Goal: Obtain resource: Download file/media

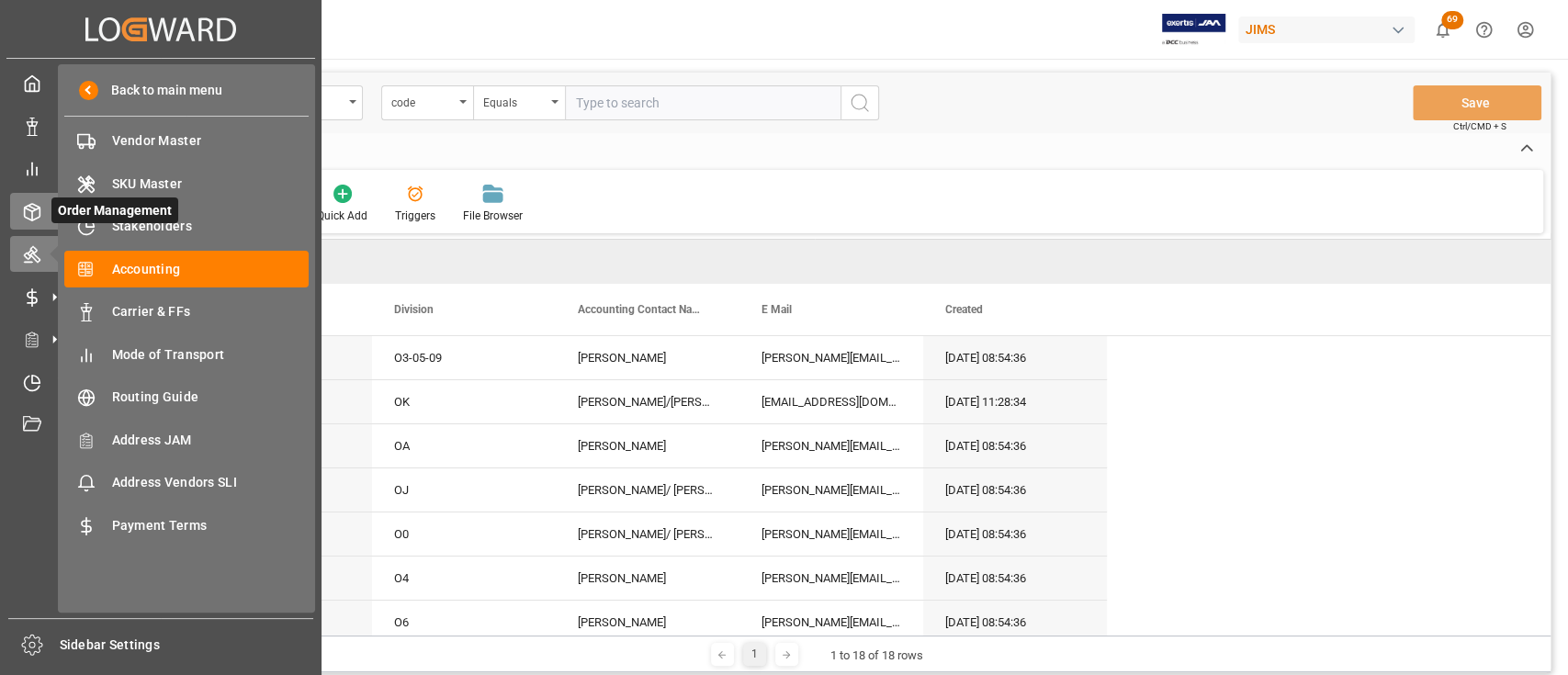
click at [37, 216] on icon at bounding box center [32, 212] width 18 height 18
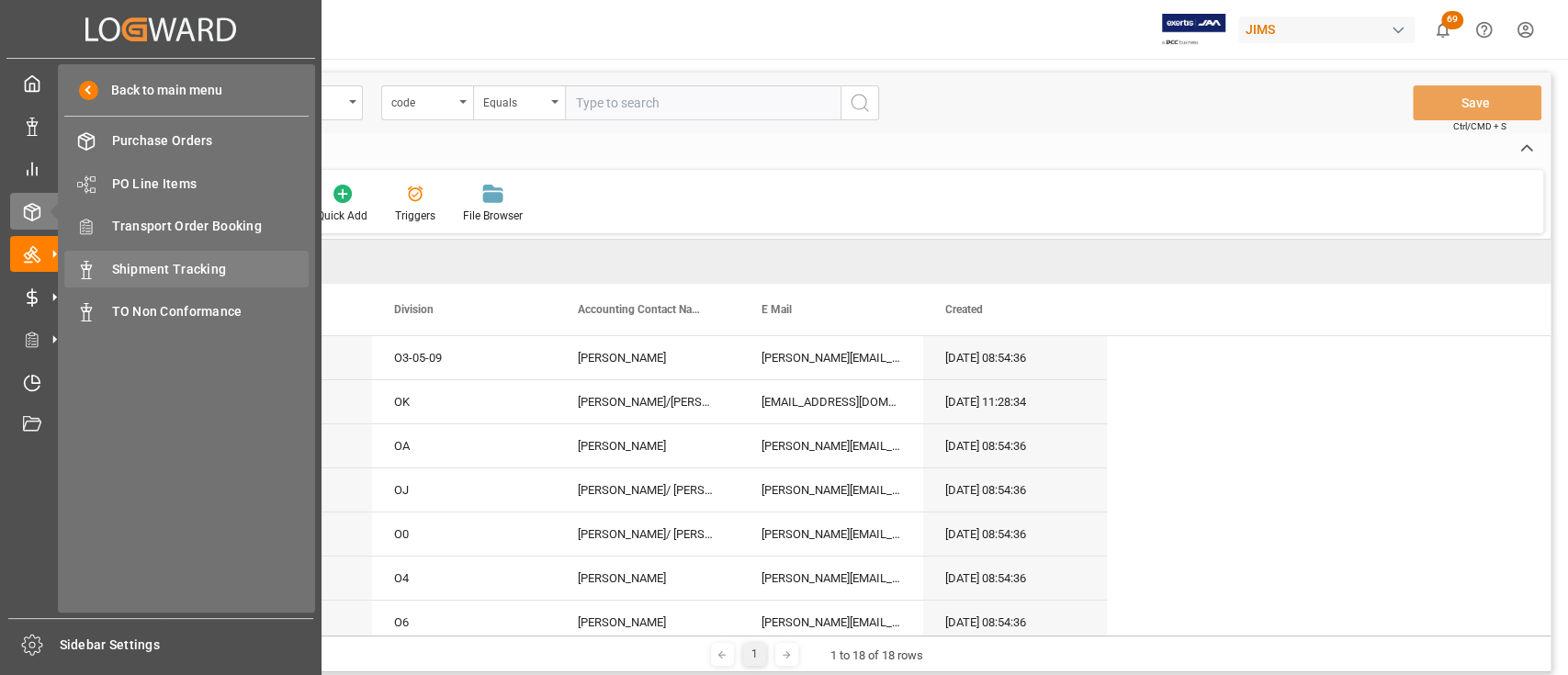
click at [172, 266] on span "Shipment Tracking" at bounding box center [210, 270] width 197 height 19
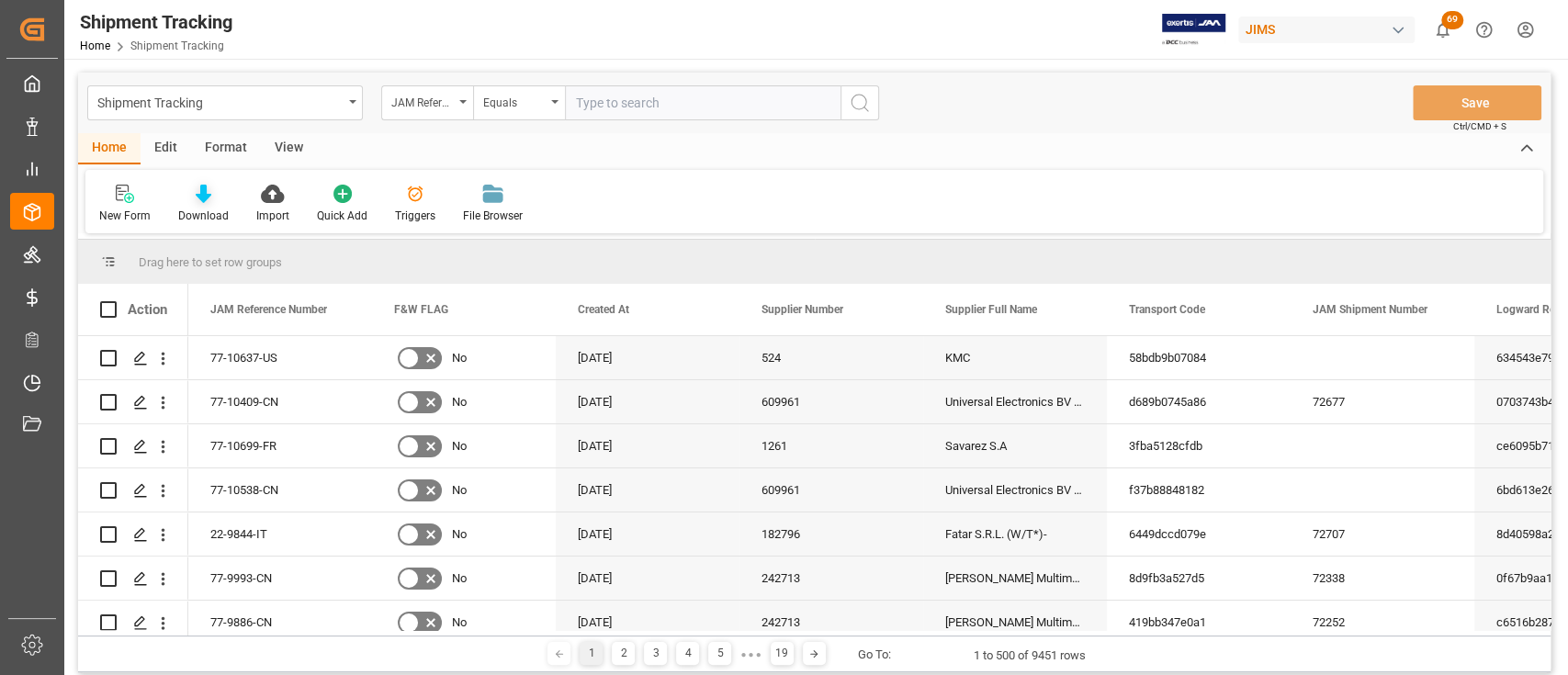
click at [201, 195] on icon at bounding box center [203, 194] width 16 height 18
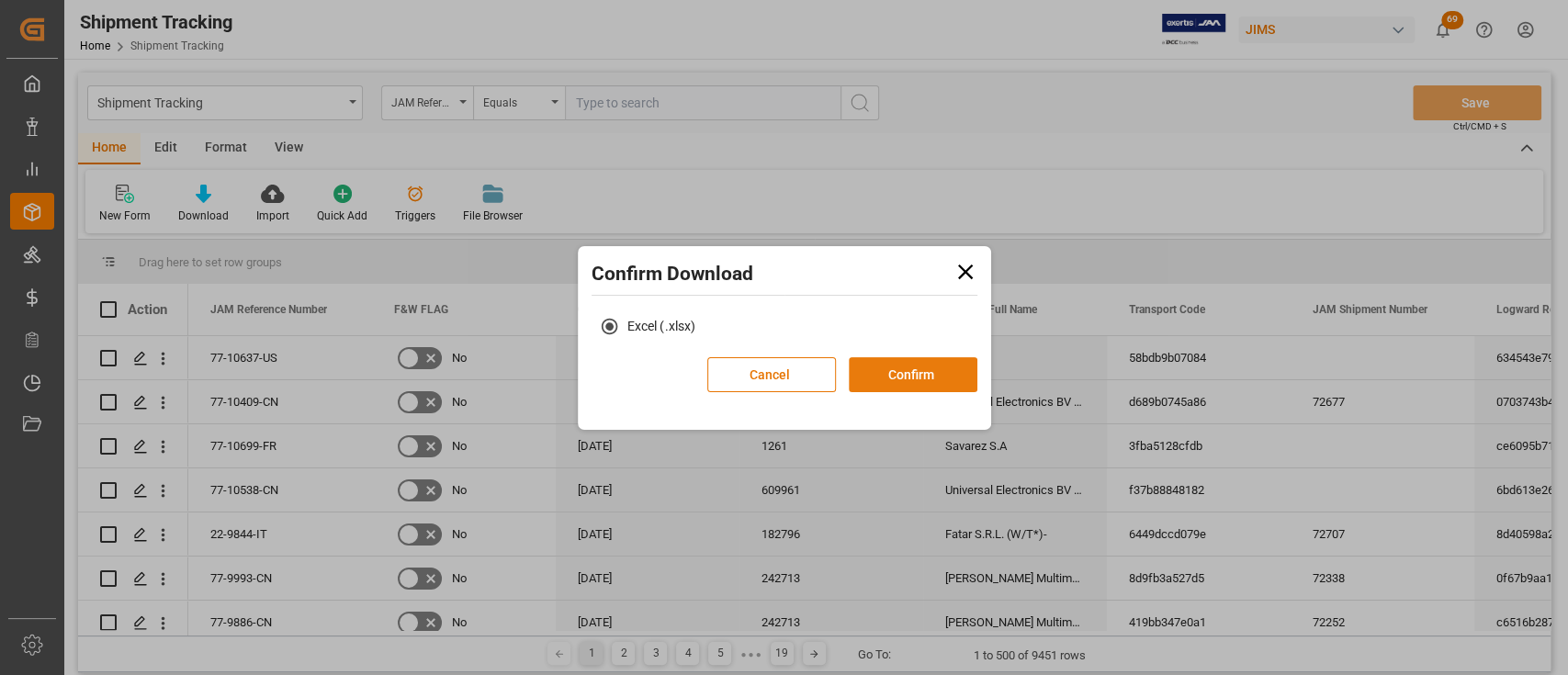
click at [904, 371] on button "Confirm" at bounding box center [913, 375] width 128 height 35
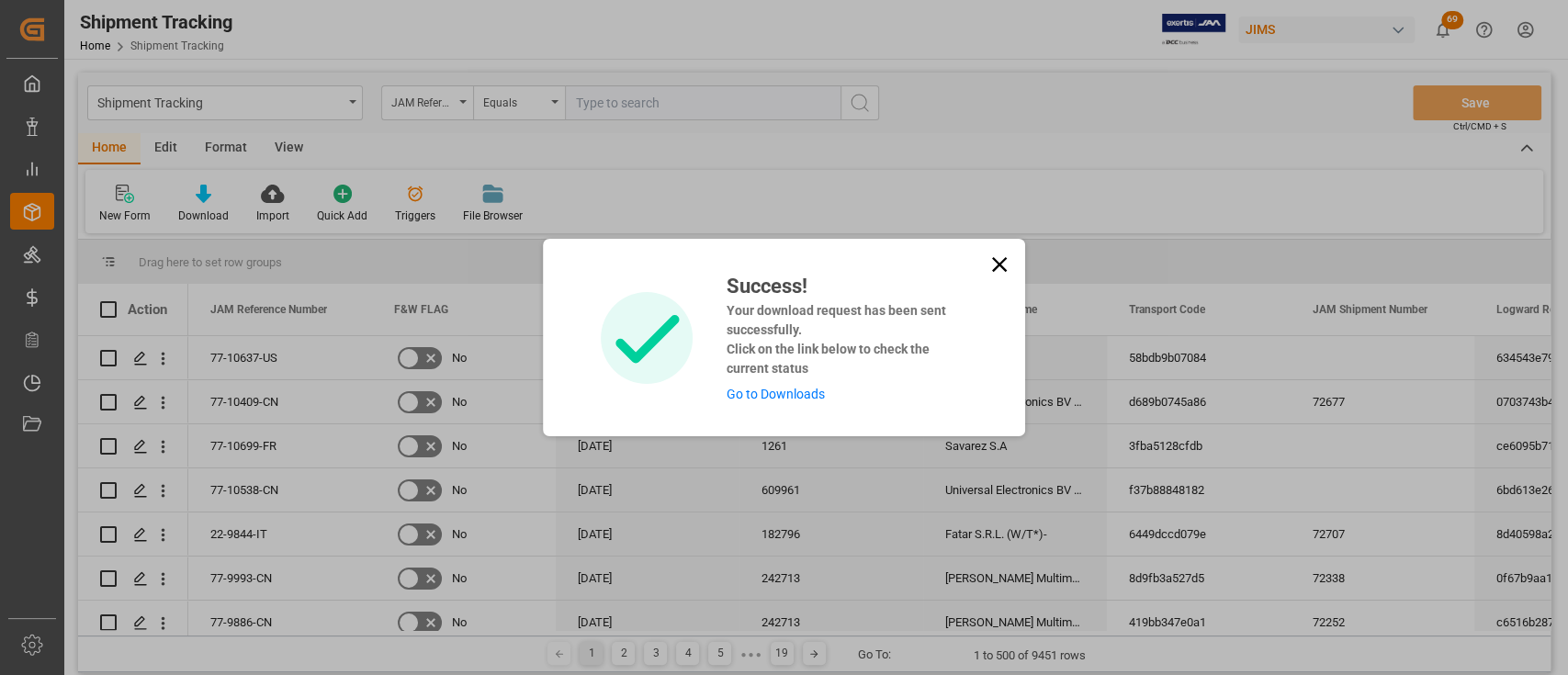
click at [779, 397] on link "Go to Downloads" at bounding box center [774, 394] width 98 height 15
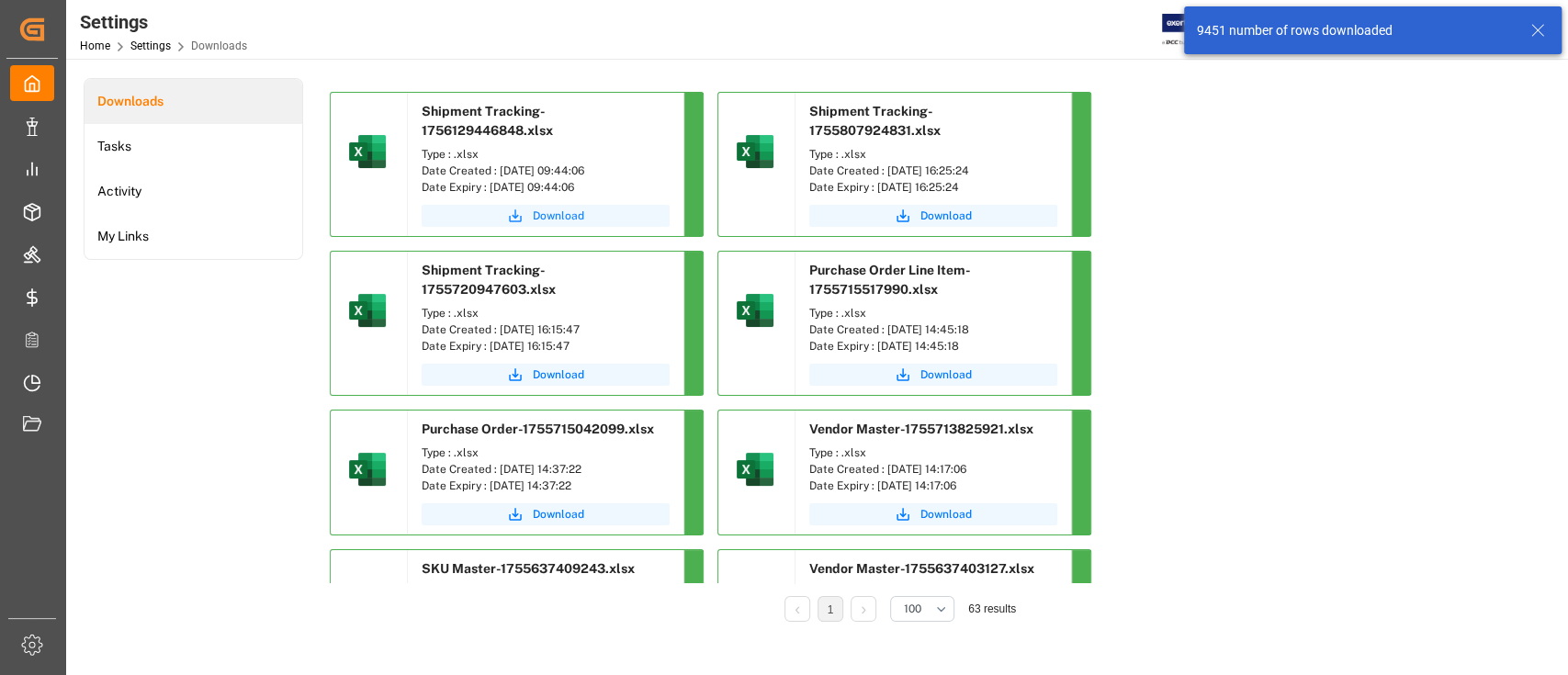
click at [558, 218] on span "Download" at bounding box center [558, 216] width 52 height 17
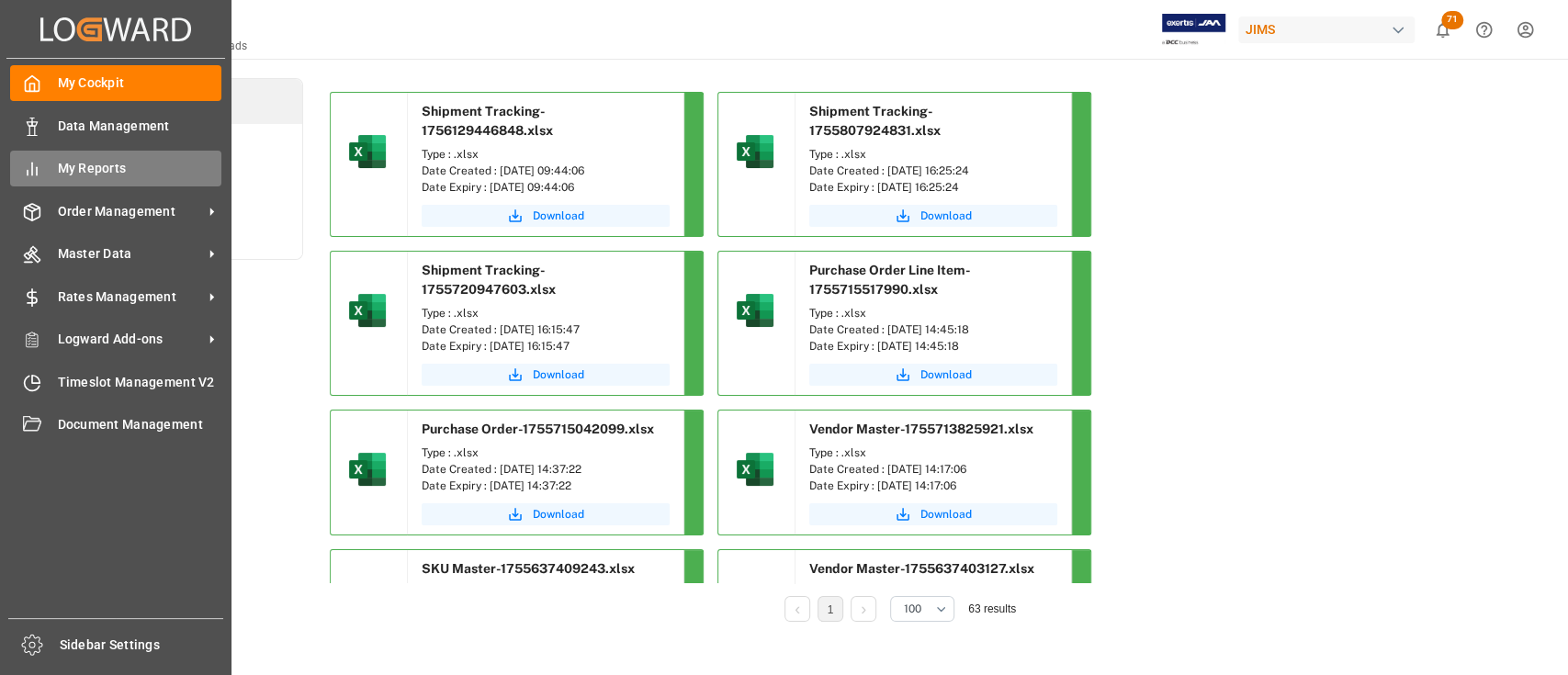
click at [132, 168] on span "My Reports" at bounding box center [140, 168] width 164 height 19
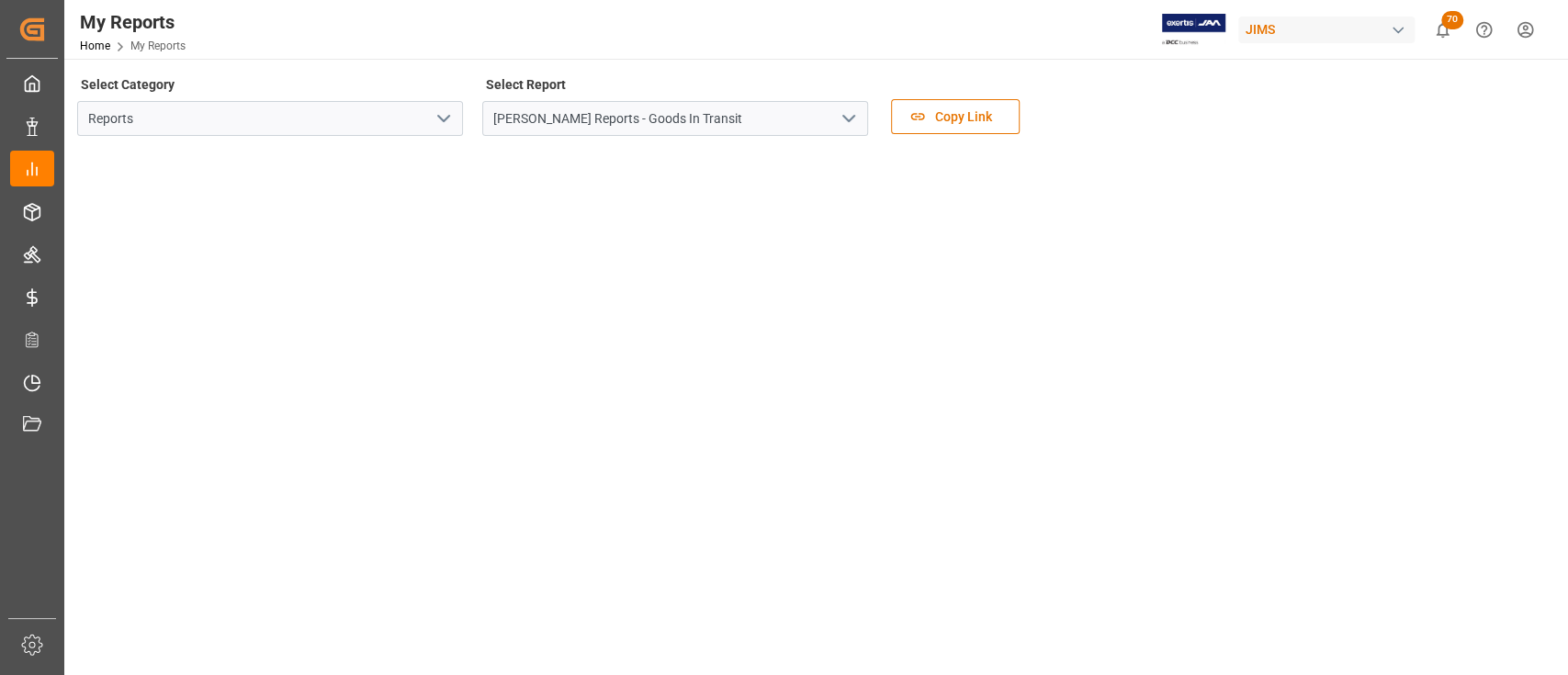
click at [856, 115] on icon "open menu" at bounding box center [849, 118] width 22 height 22
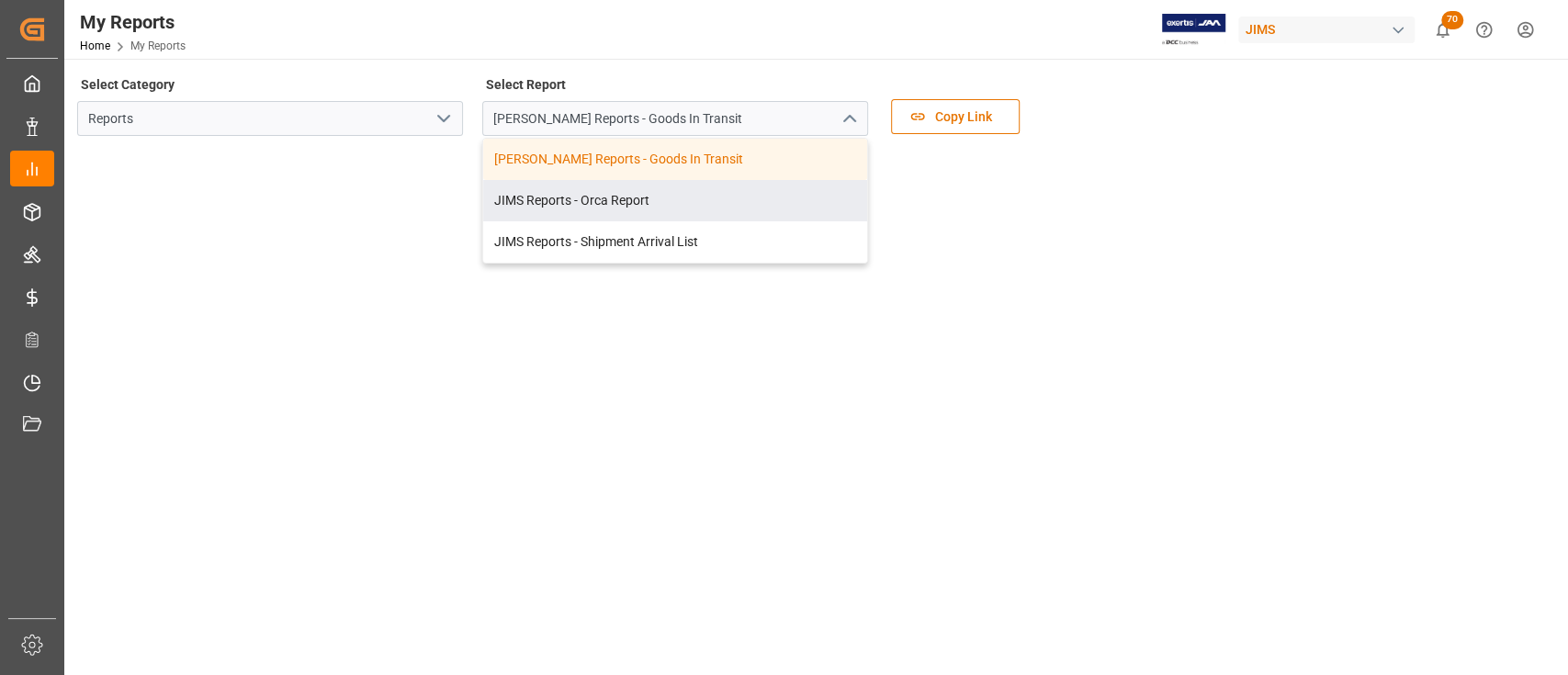
click at [441, 113] on icon "open menu" at bounding box center [444, 118] width 22 height 22
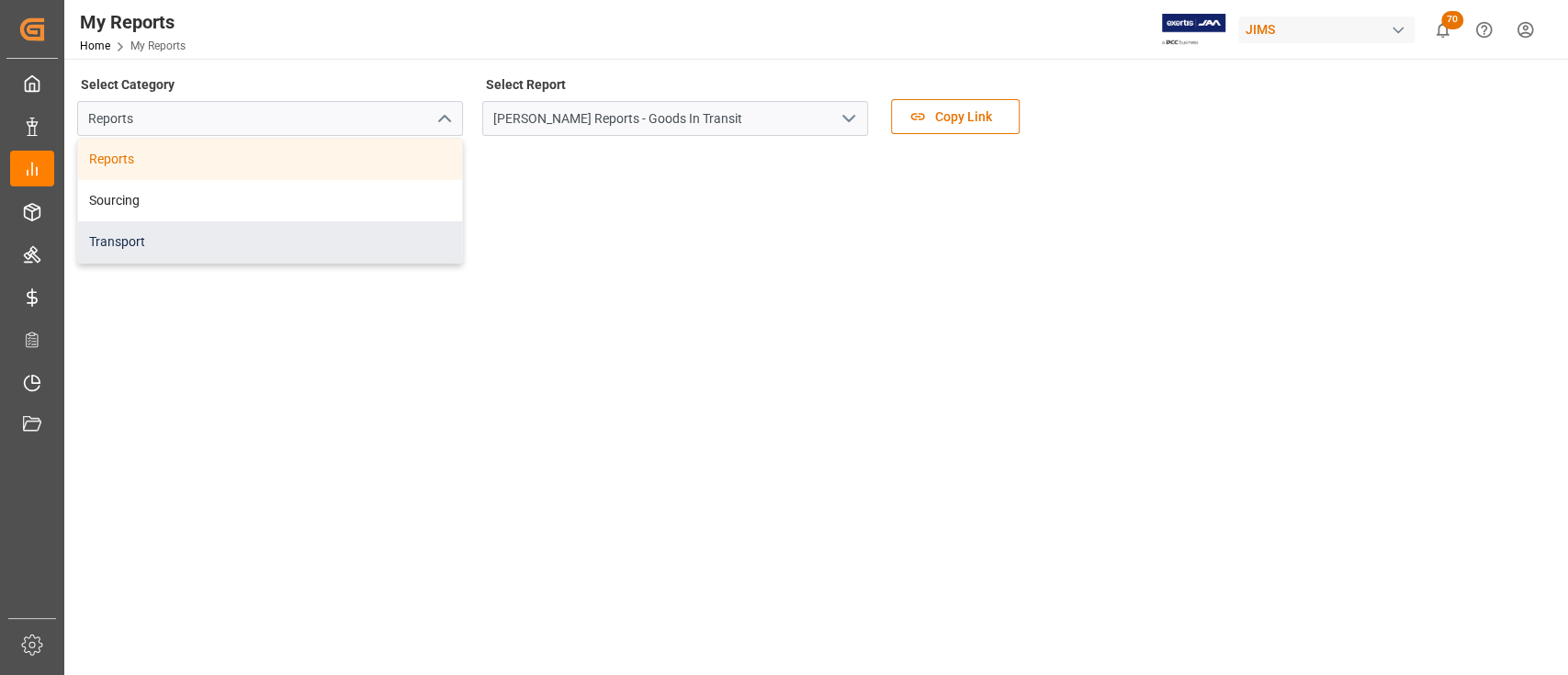
click at [201, 235] on div "Transport" at bounding box center [270, 242] width 384 height 42
